Goal: Information Seeking & Learning: Learn about a topic

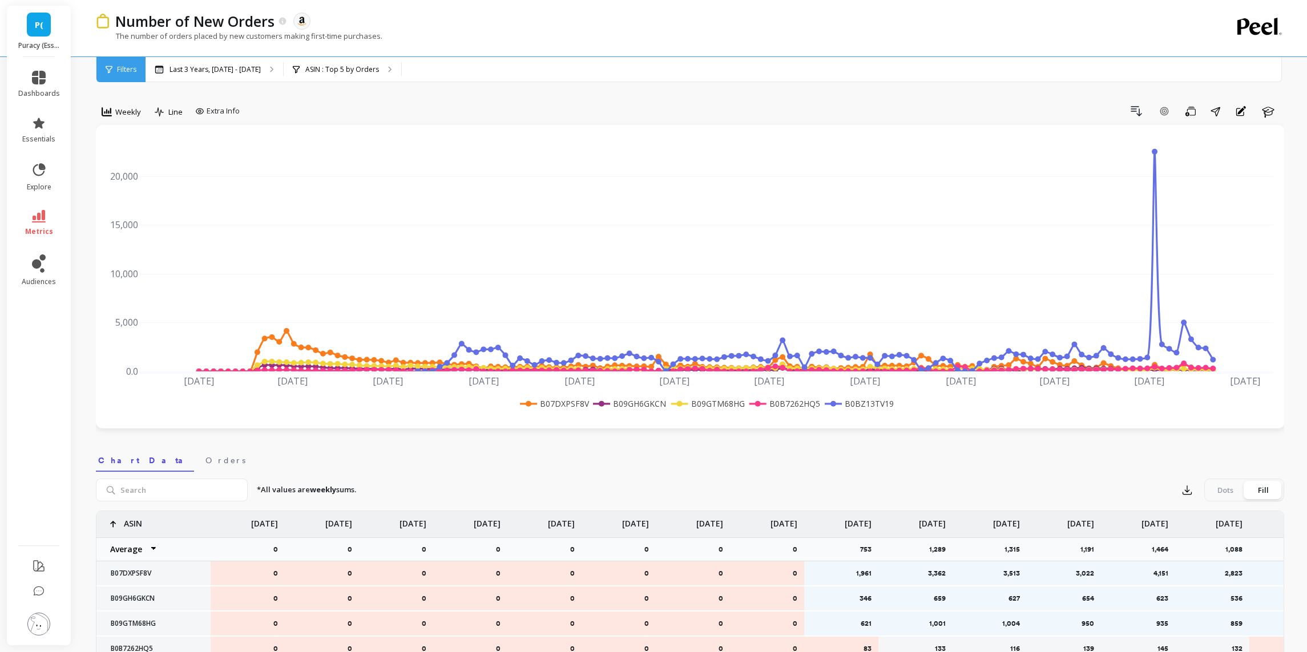
click at [35, 33] on link "P(" at bounding box center [39, 25] width 24 height 24
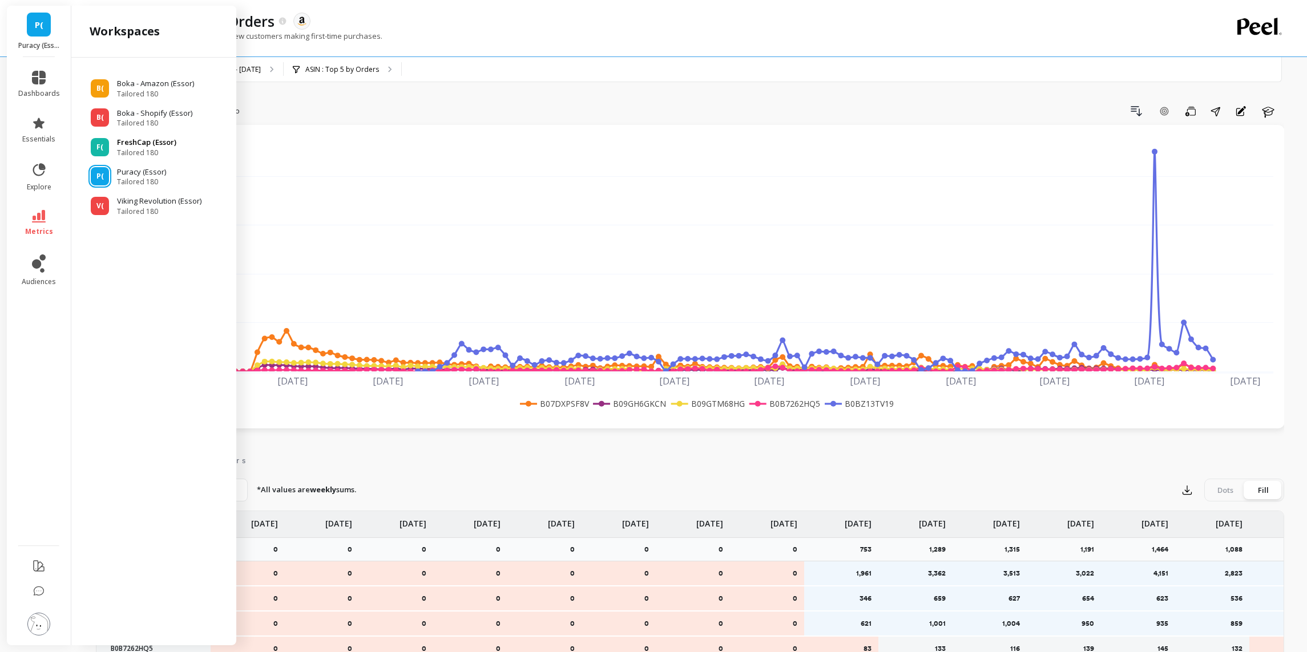
click at [153, 151] on span "Tailored 180" at bounding box center [146, 152] width 59 height 9
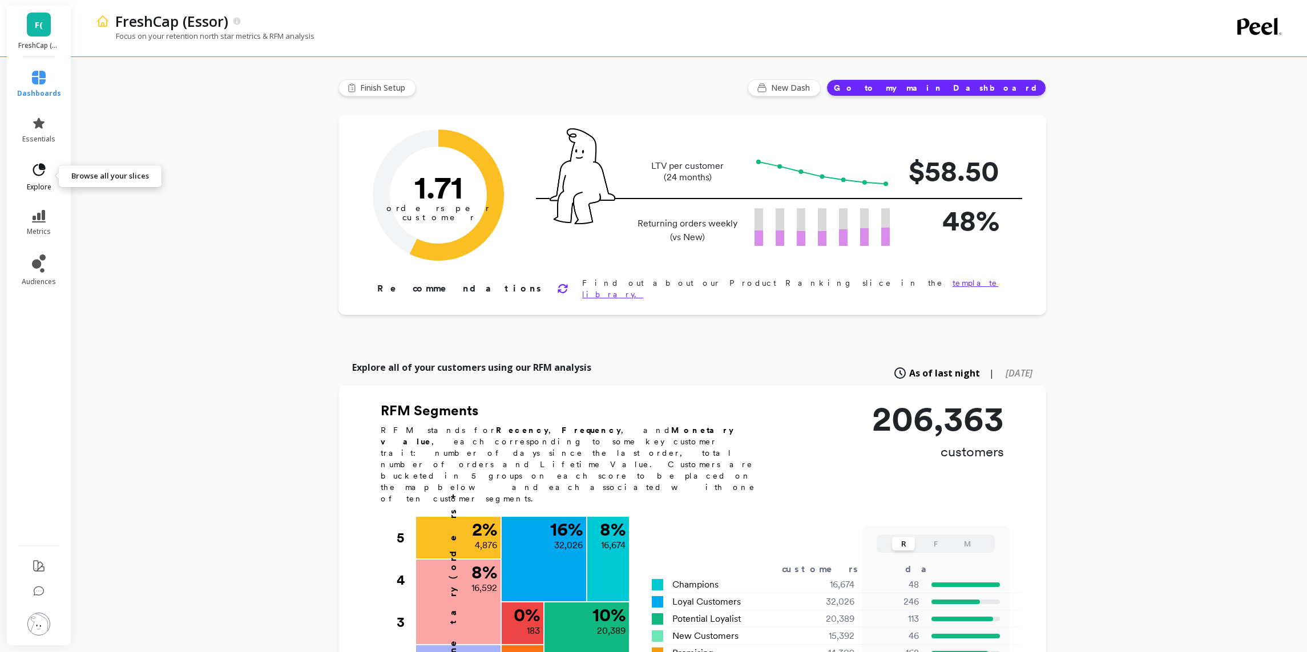
click at [42, 180] on link "explore" at bounding box center [39, 177] width 44 height 30
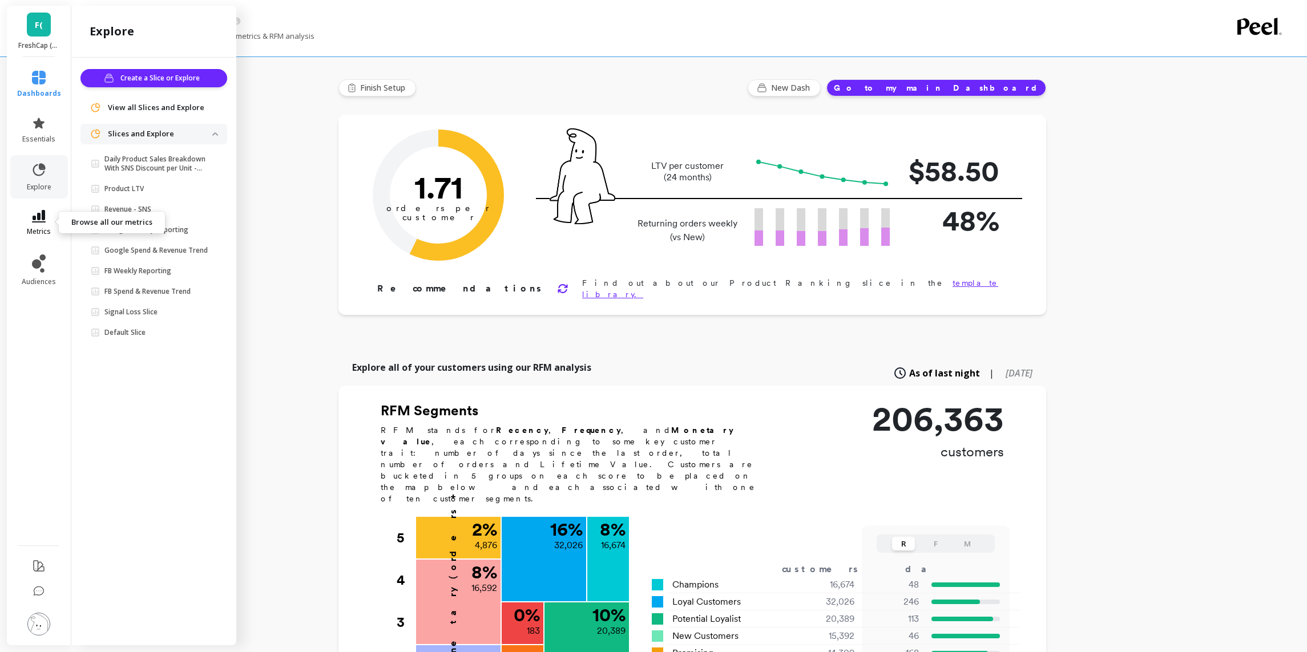
click at [35, 230] on span "metrics" at bounding box center [39, 231] width 24 height 9
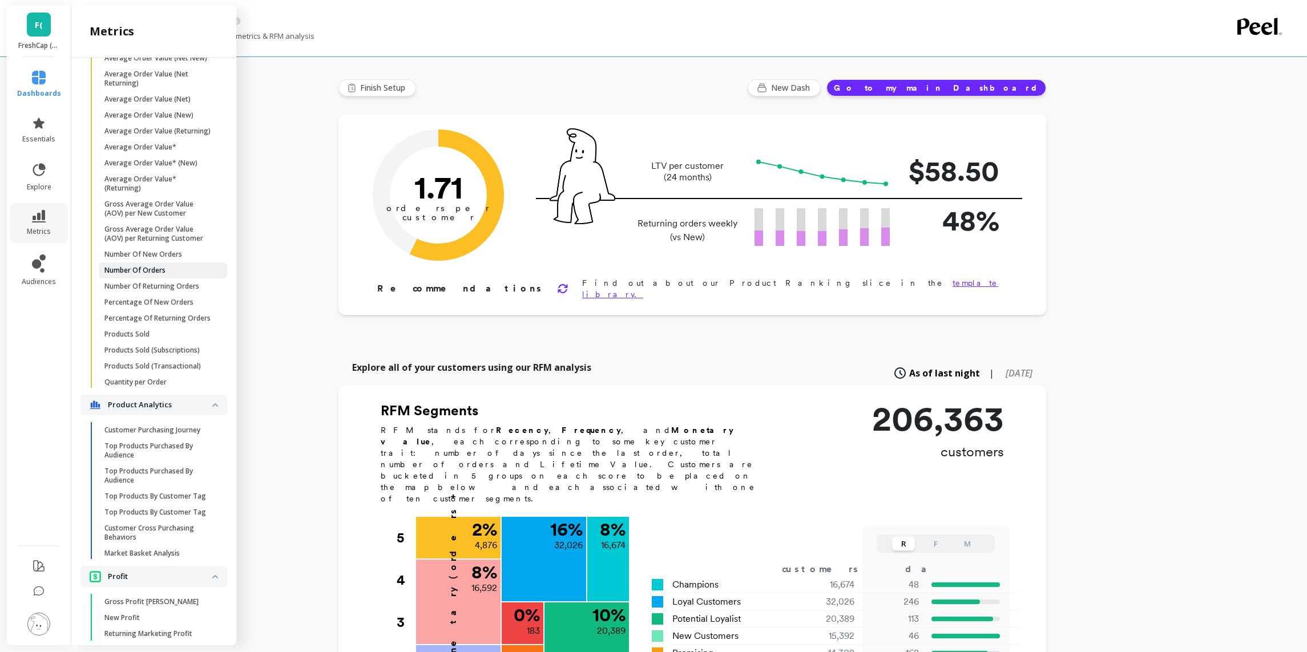
scroll to position [697, 0]
click at [183, 257] on span "Number Of New Orders" at bounding box center [158, 255] width 109 height 9
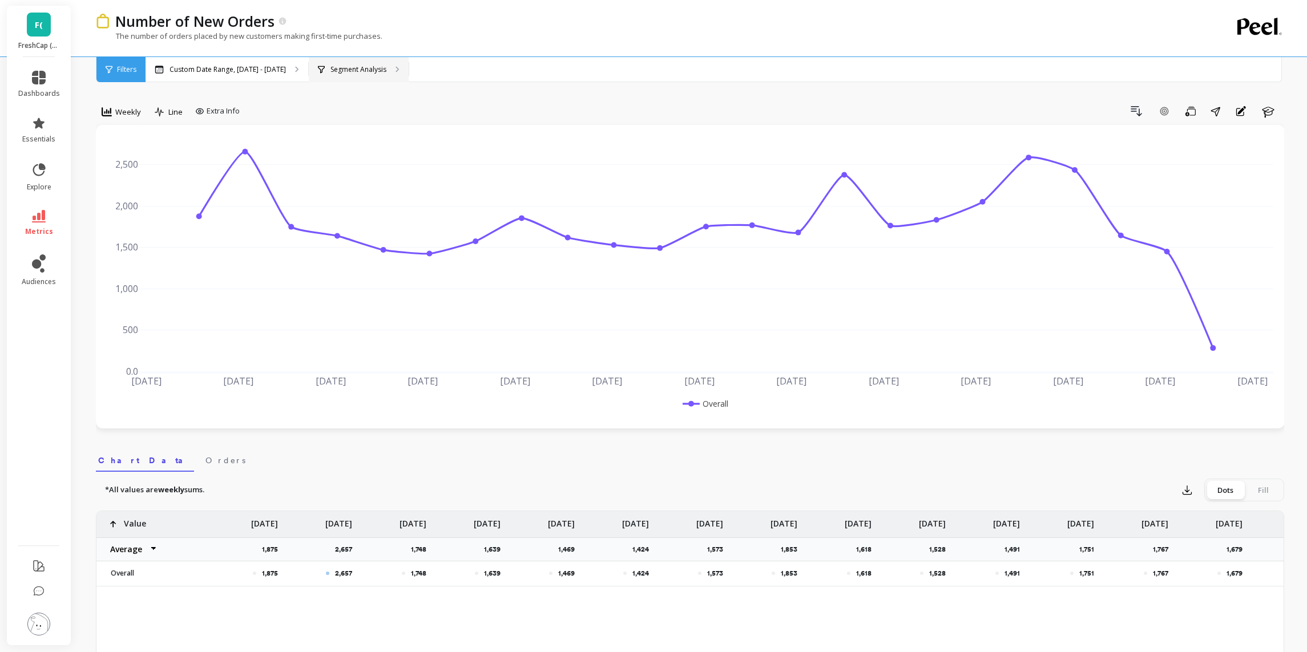
click at [348, 71] on p "Segment Analysis" at bounding box center [358, 69] width 56 height 9
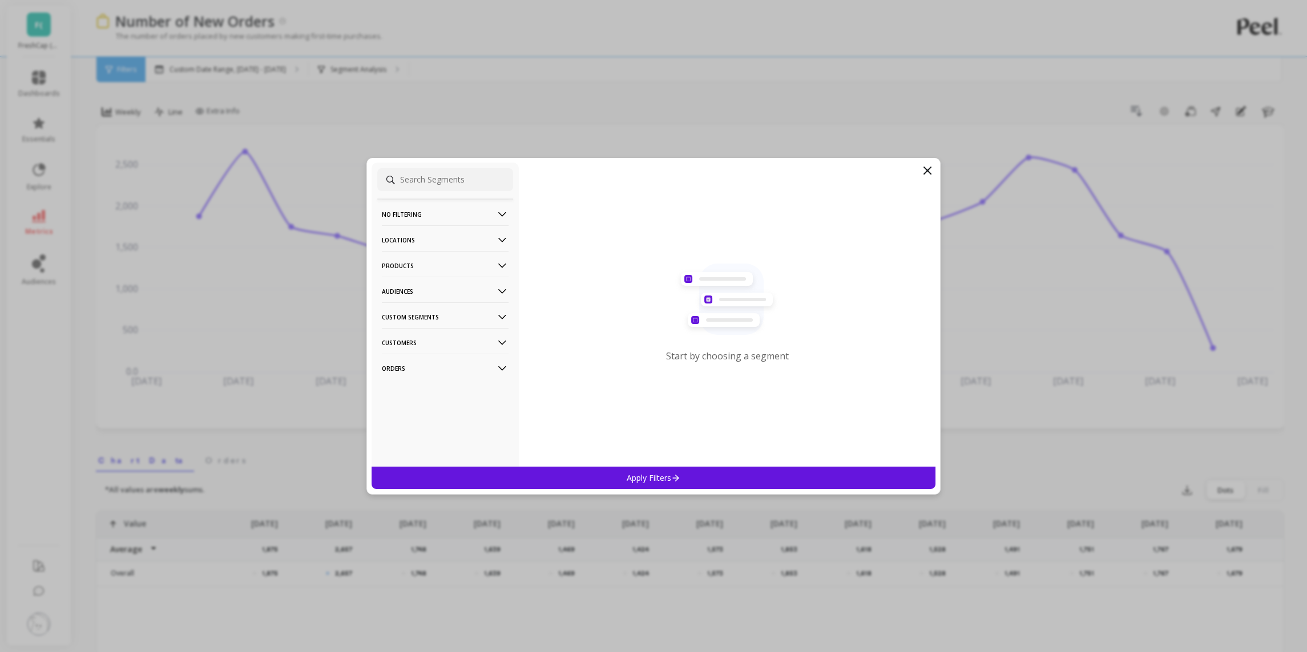
click at [451, 268] on p "Products" at bounding box center [445, 265] width 127 height 29
click at [407, 291] on div "ASIN" at bounding box center [445, 287] width 136 height 18
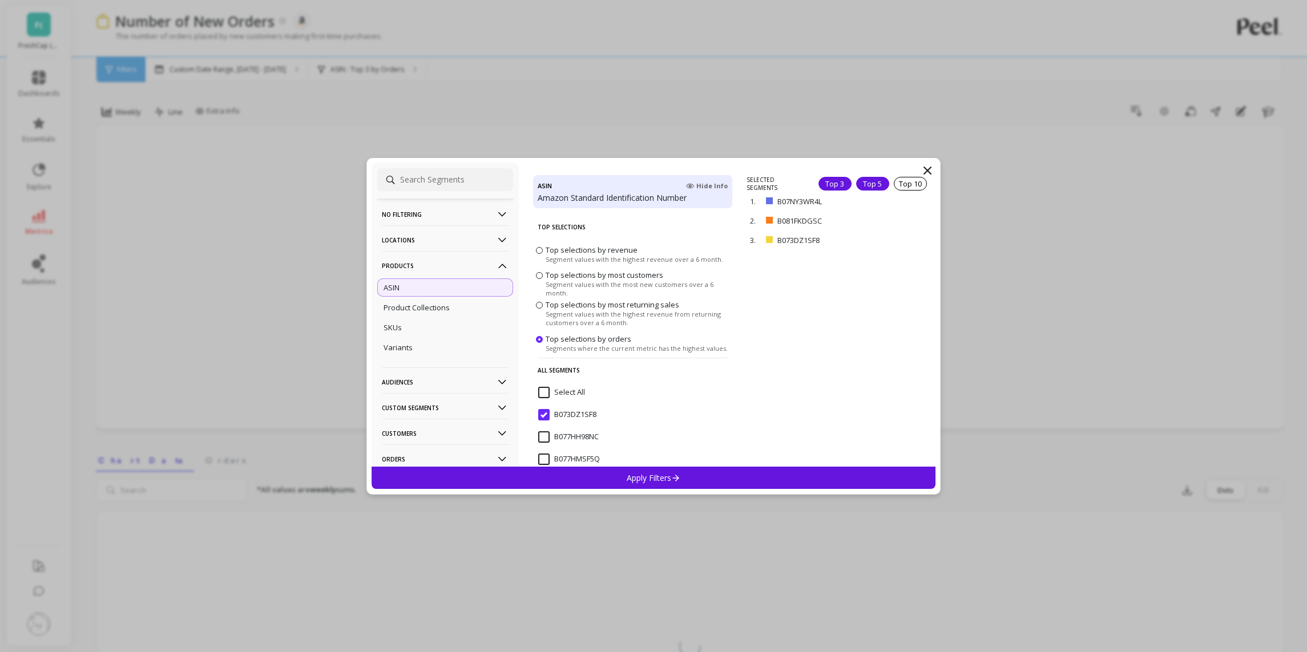
click at [870, 181] on div "Top 5" at bounding box center [872, 184] width 33 height 14
click at [709, 478] on div "Apply Filters" at bounding box center [653, 478] width 564 height 22
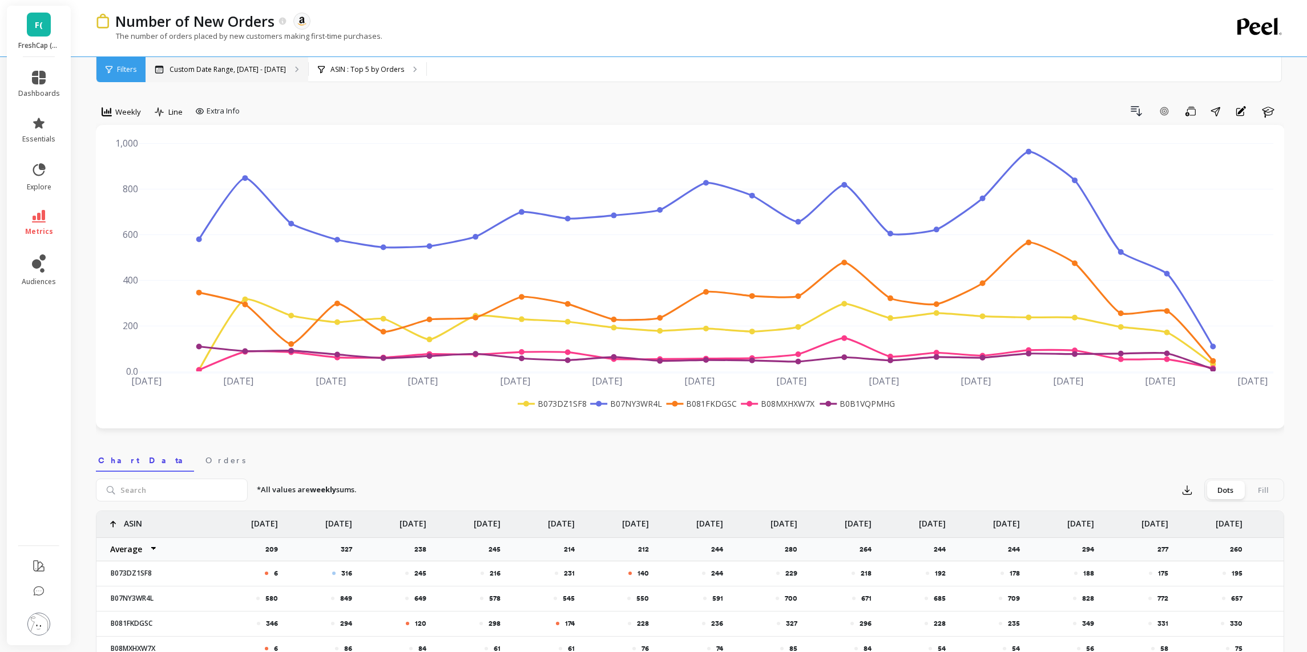
click at [272, 71] on p "Custom Date Range, [DATE] - [DATE]" at bounding box center [227, 69] width 116 height 9
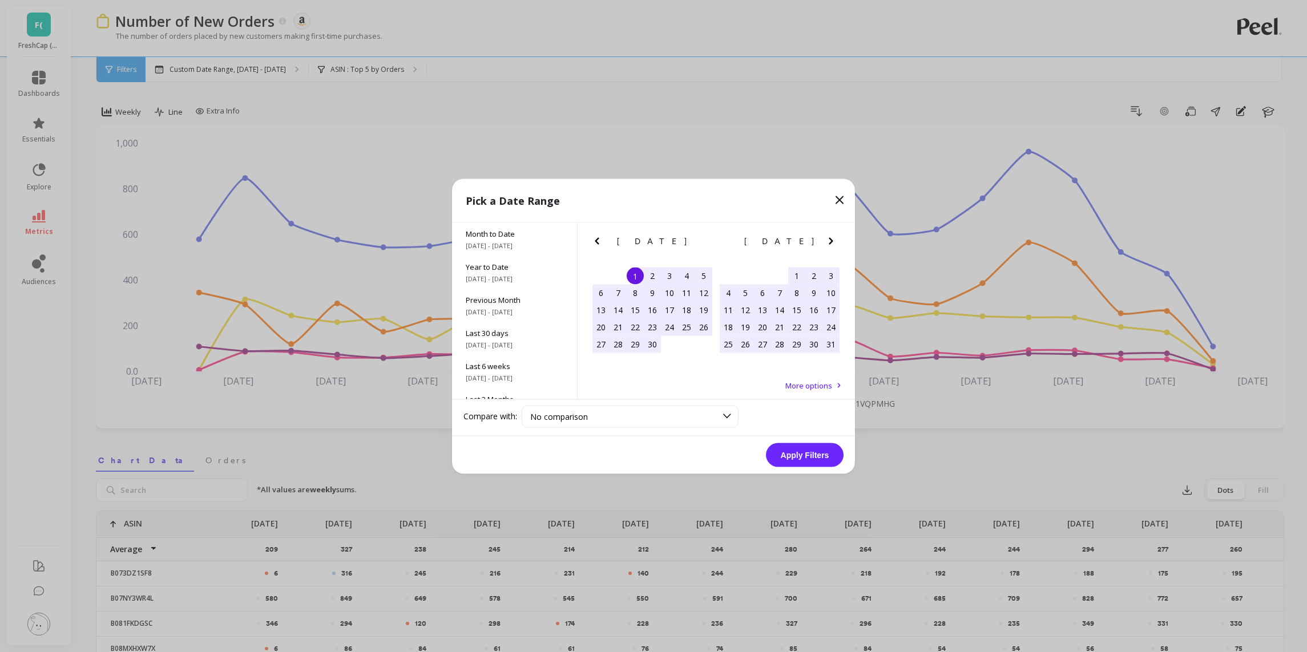
click at [599, 238] on icon "Previous Month" at bounding box center [597, 240] width 4 height 7
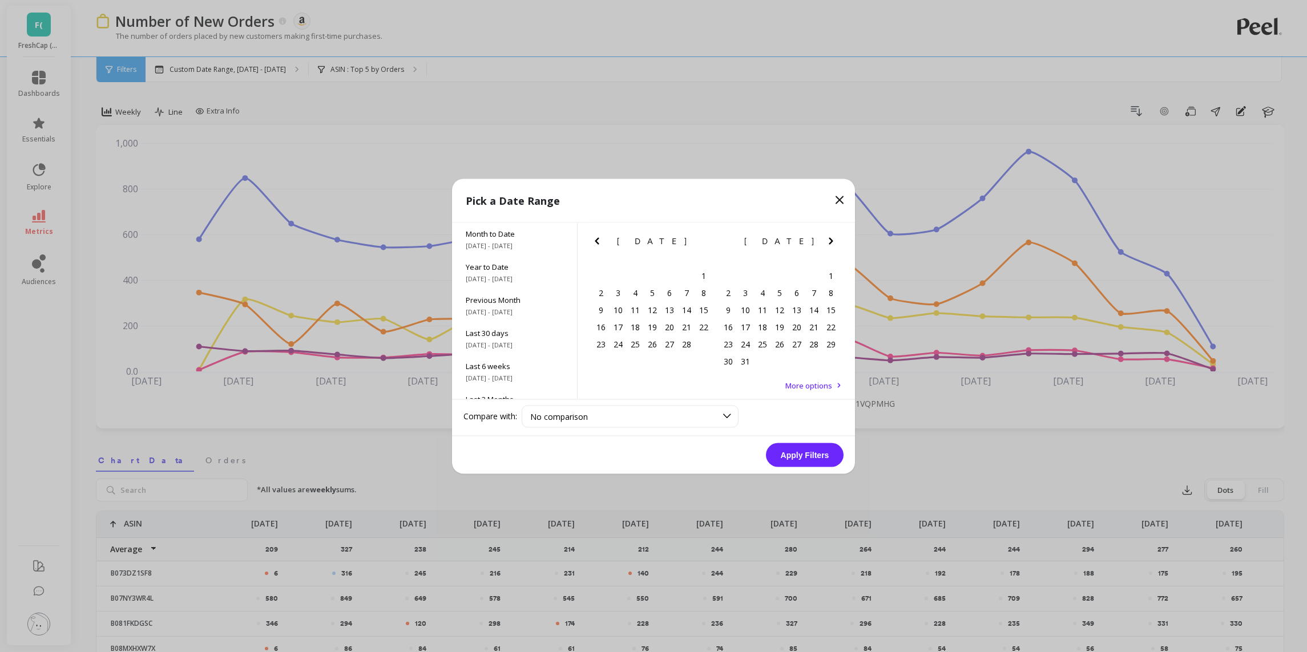
click at [599, 238] on icon "Previous Month" at bounding box center [597, 240] width 4 height 7
click at [656, 276] on div "1" at bounding box center [652, 275] width 17 height 17
click at [827, 244] on icon "Next Month" at bounding box center [831, 241] width 14 height 14
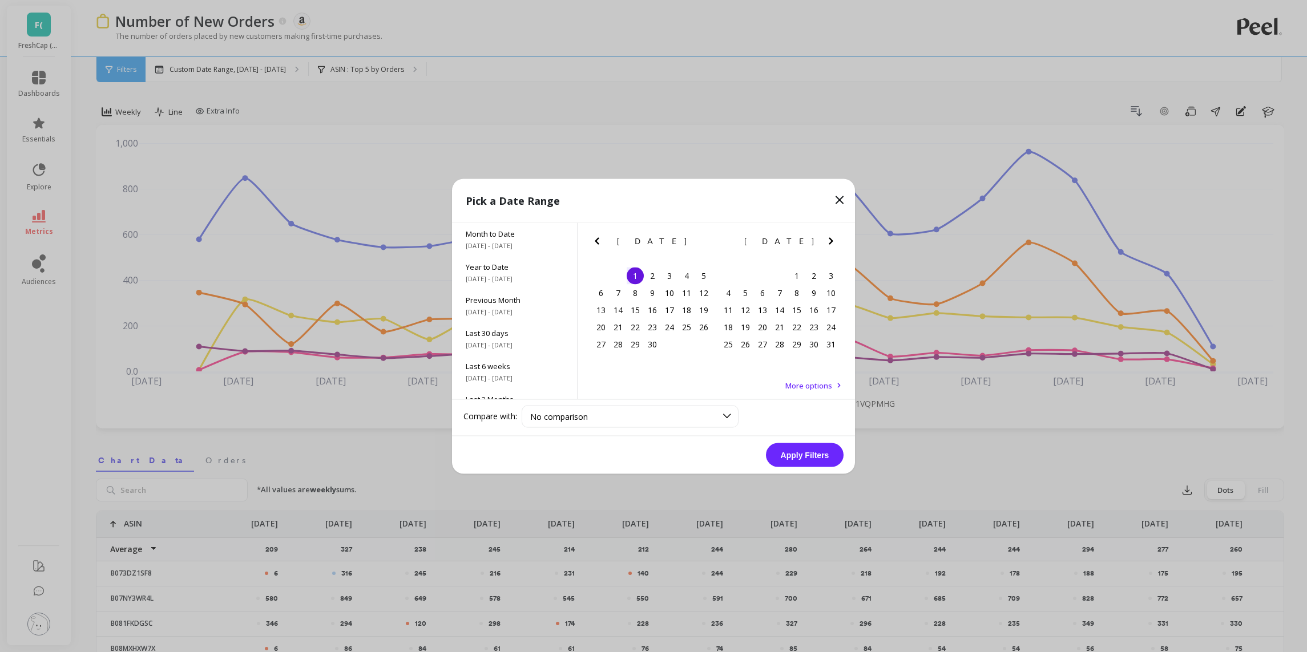
click at [827, 244] on icon "Next Month" at bounding box center [831, 241] width 14 height 14
click at [829, 241] on icon "Next Month" at bounding box center [831, 241] width 14 height 14
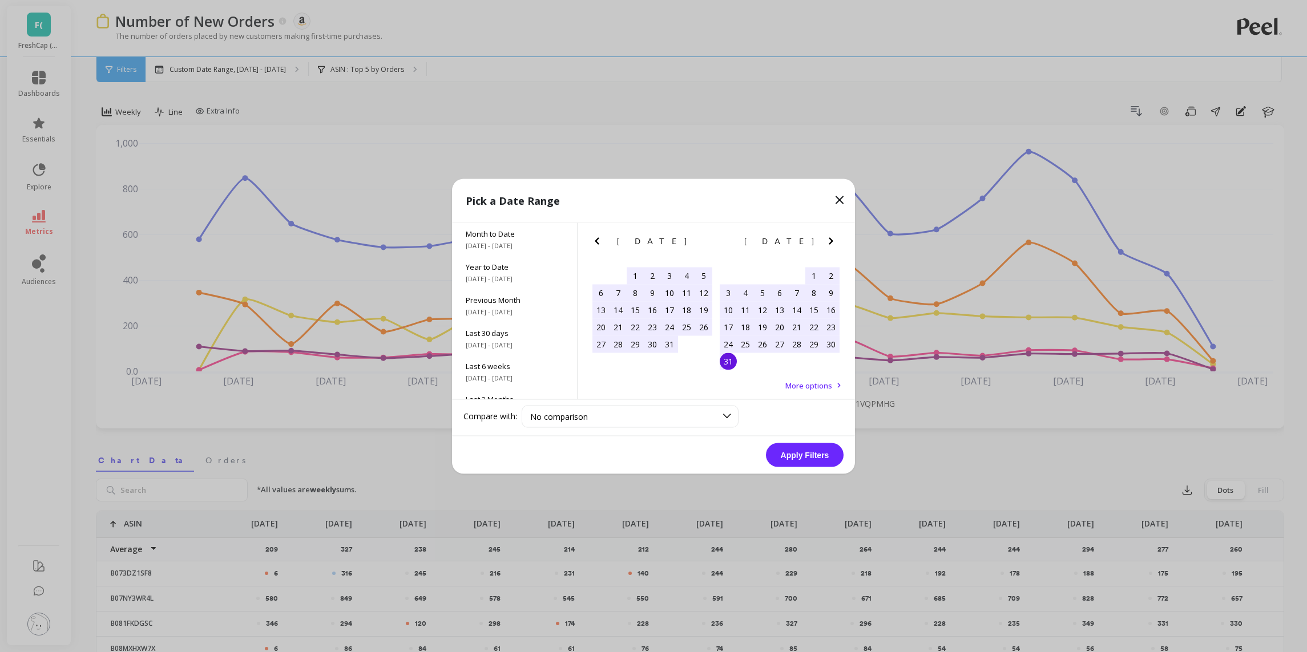
click at [729, 365] on div "31" at bounding box center [728, 361] width 17 height 17
click at [797, 459] on button "Apply Filters" at bounding box center [805, 455] width 78 height 24
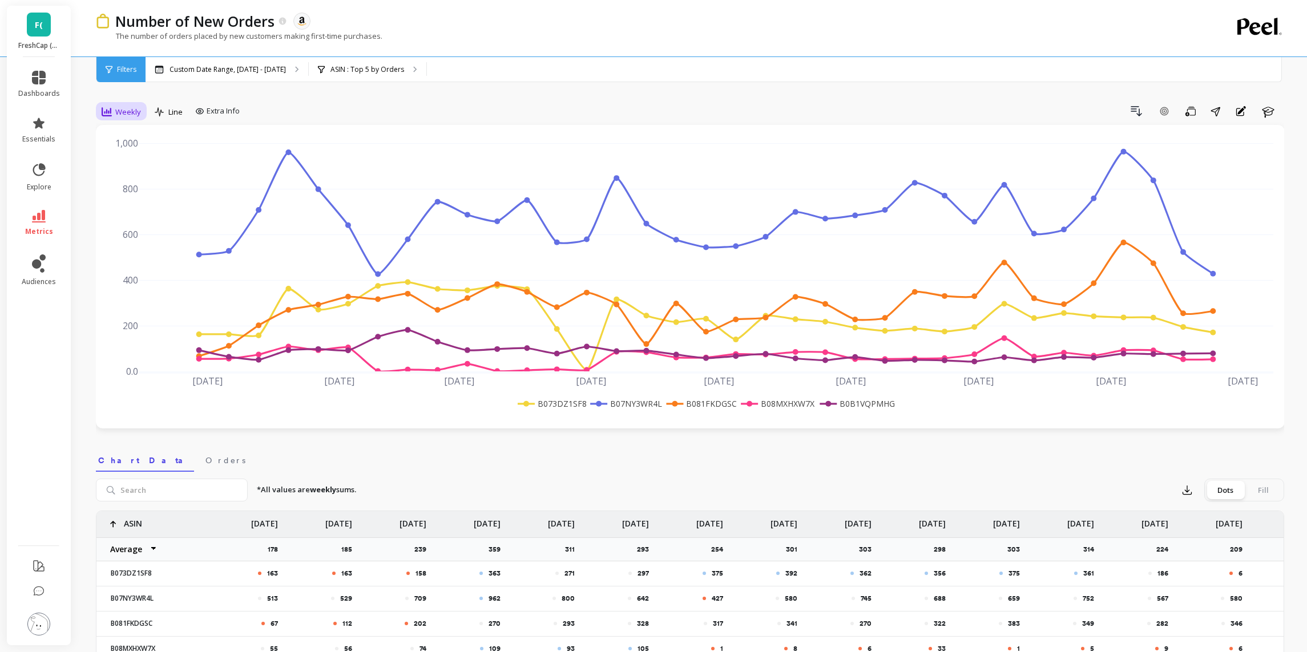
click at [130, 111] on span "Weekly" at bounding box center [128, 112] width 26 height 11
click at [124, 207] on div "Monthly" at bounding box center [138, 202] width 65 height 11
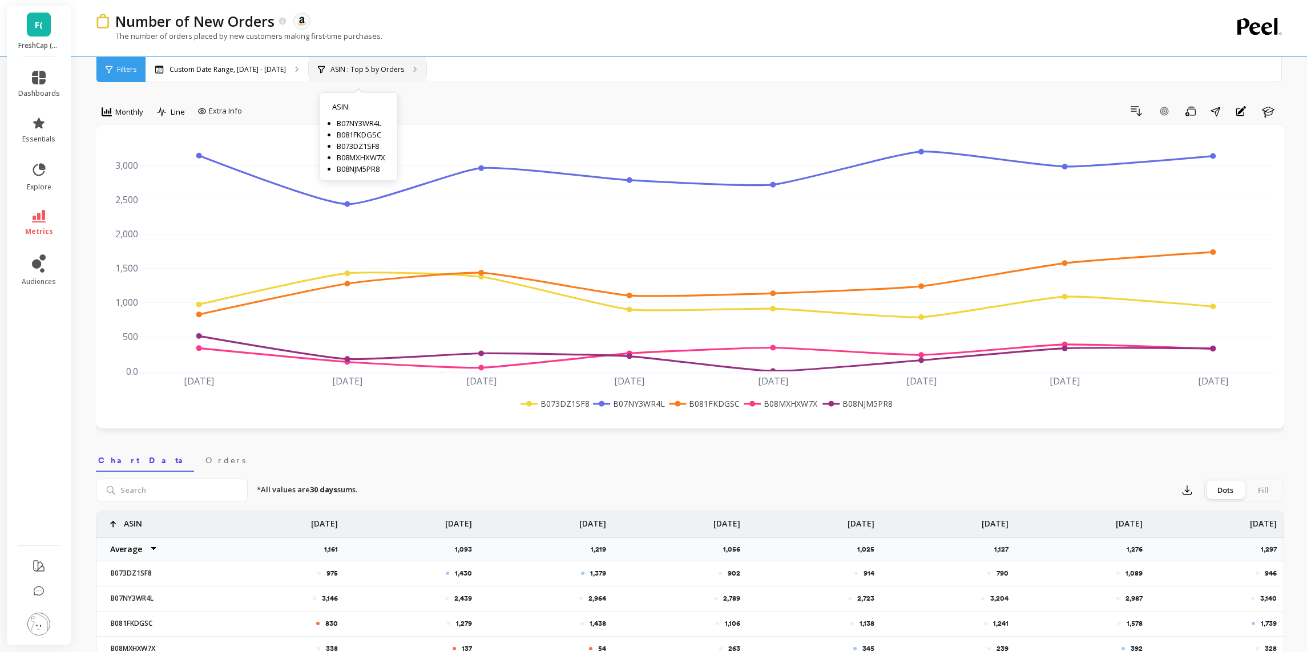
click at [375, 63] on div "ASIN : Top 5 by Orders ASIN : B07NY3WR4L B081FKDGSC B073DZ1SF8 B08MXHXW7X B08NJ…" at bounding box center [368, 69] width 118 height 25
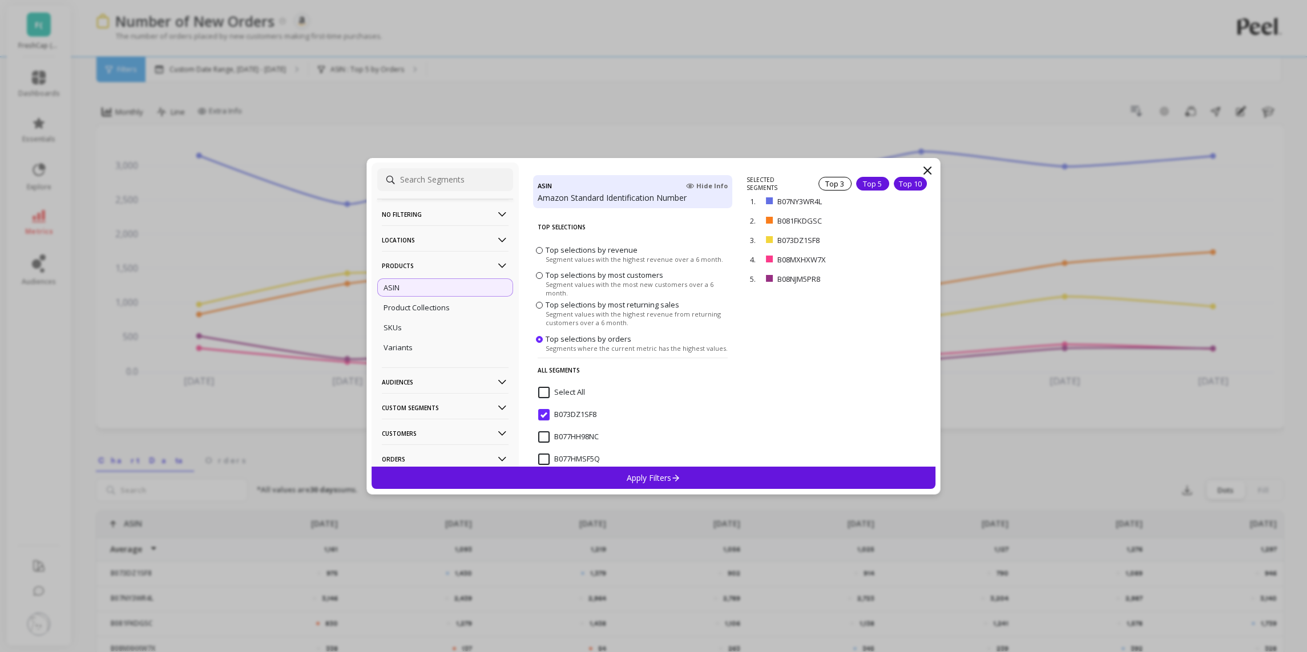
click at [900, 177] on div "Top 10" at bounding box center [910, 184] width 33 height 14
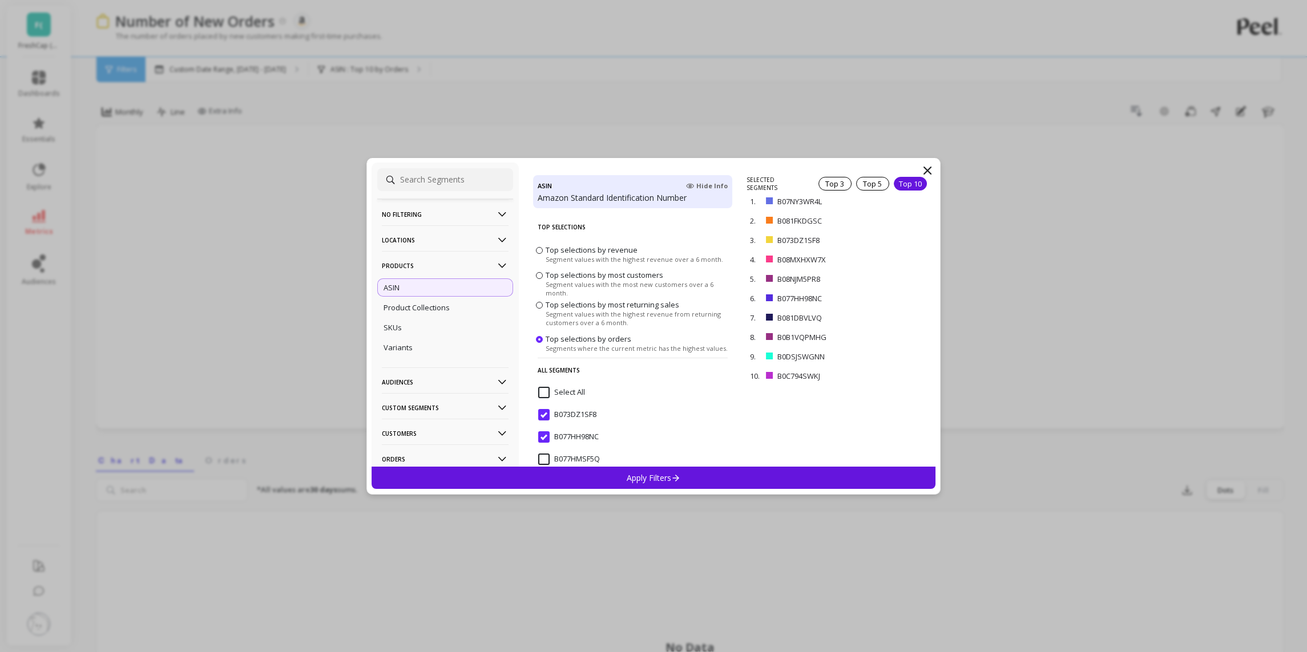
click at [660, 480] on p "Apply Filters" at bounding box center [654, 477] width 54 height 11
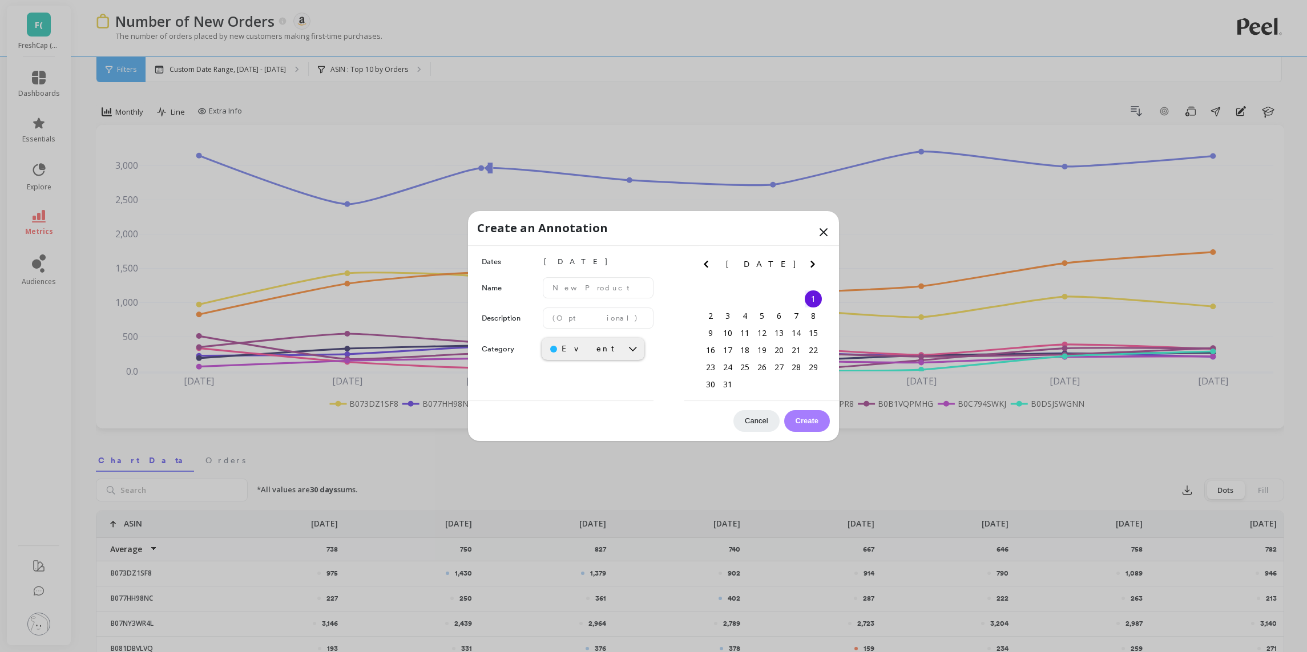
click at [827, 233] on icon at bounding box center [824, 232] width 14 height 14
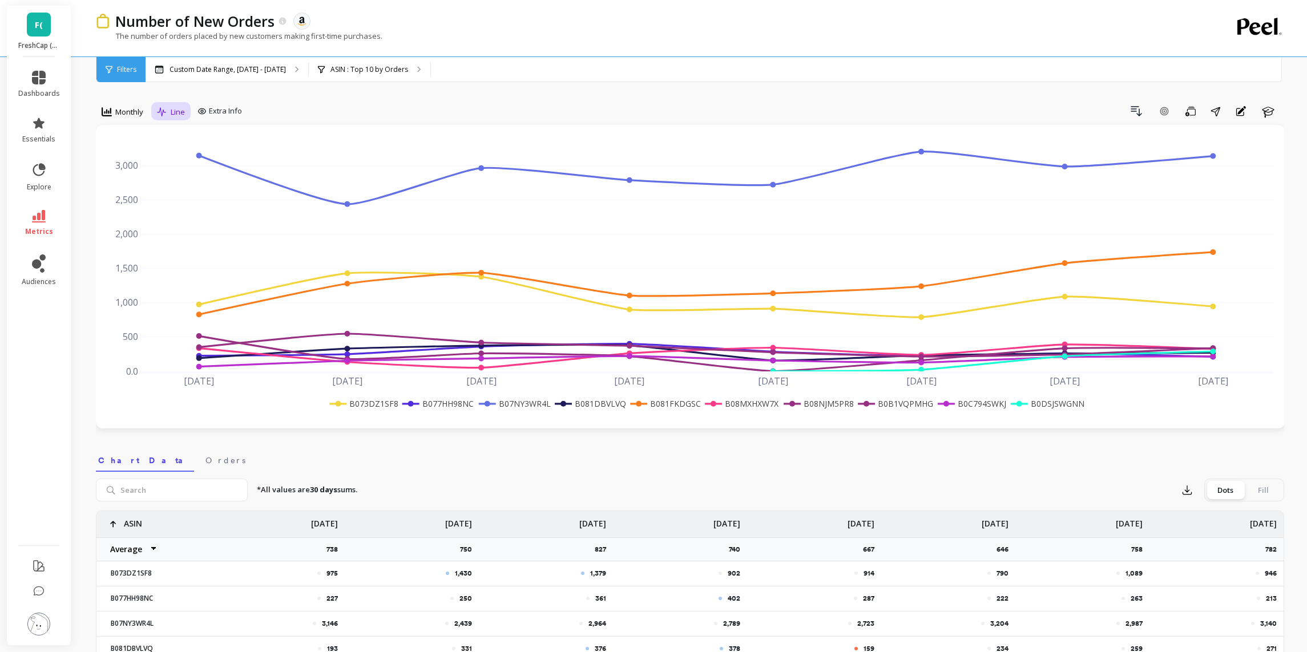
click at [168, 107] on div "Line" at bounding box center [171, 112] width 28 height 14
click at [181, 163] on div "Bar" at bounding box center [193, 159] width 65 height 11
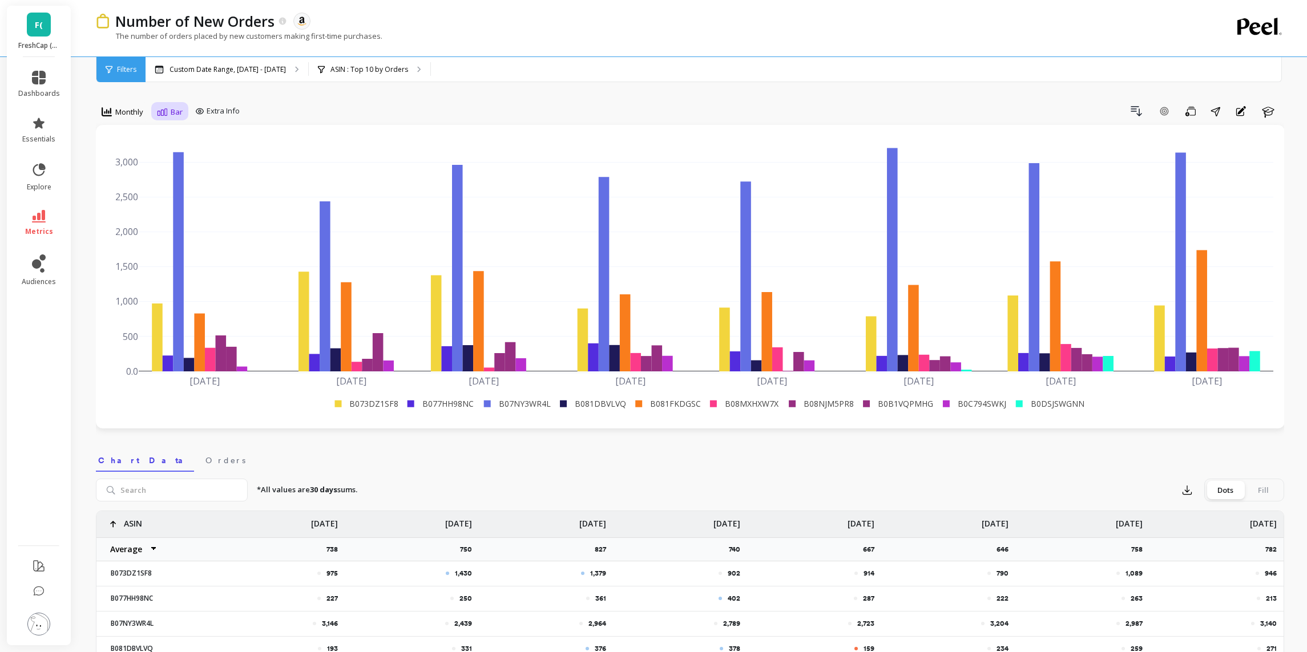
click at [175, 116] on span "Bar" at bounding box center [177, 112] width 12 height 11
click at [180, 133] on div "Line" at bounding box center [193, 137] width 65 height 11
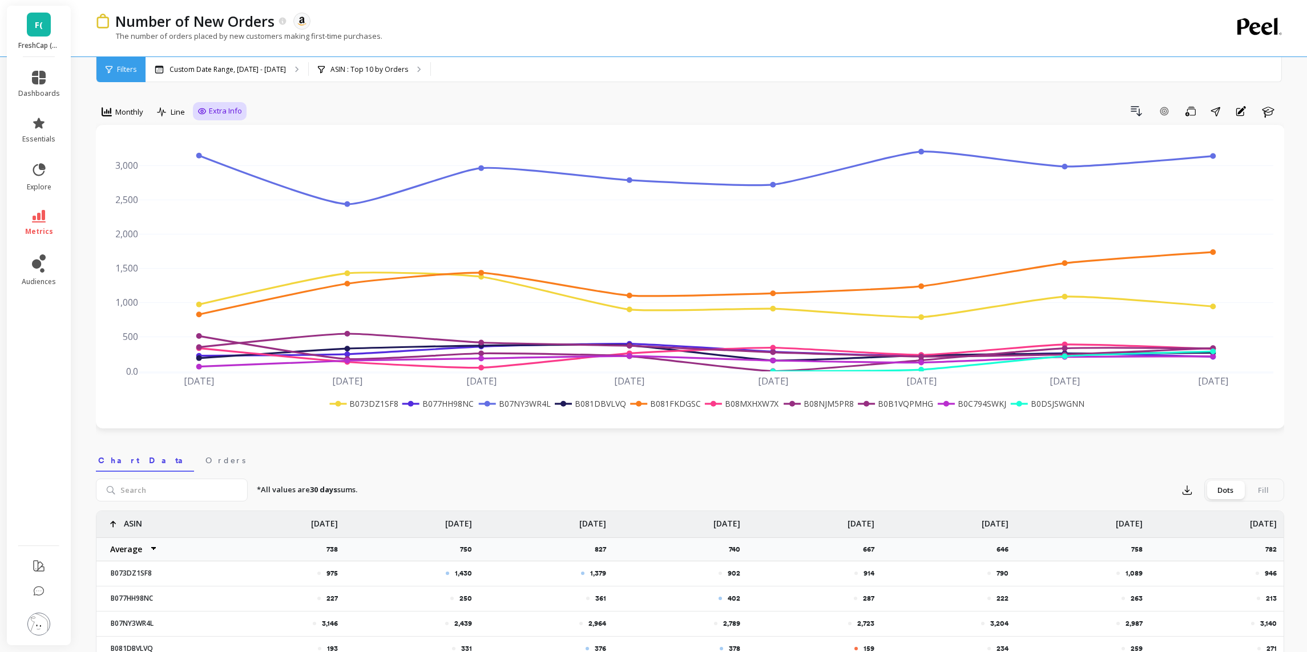
click at [219, 111] on span "Extra Info" at bounding box center [225, 111] width 33 height 11
click at [136, 114] on span "Monthly" at bounding box center [129, 112] width 28 height 11
click at [391, 97] on div "option Monthly, selected. Monthly option Line, selected. Line Extra Info Drill …" at bounding box center [690, 655] width 1188 height 1218
